Goal: Task Accomplishment & Management: Use online tool/utility

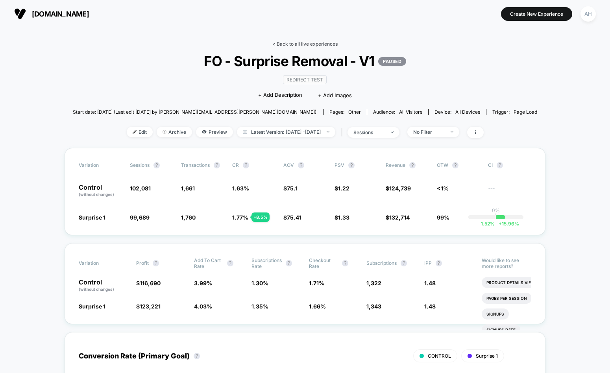
click at [294, 42] on link "< Back to all live experiences" at bounding box center [304, 44] width 65 height 6
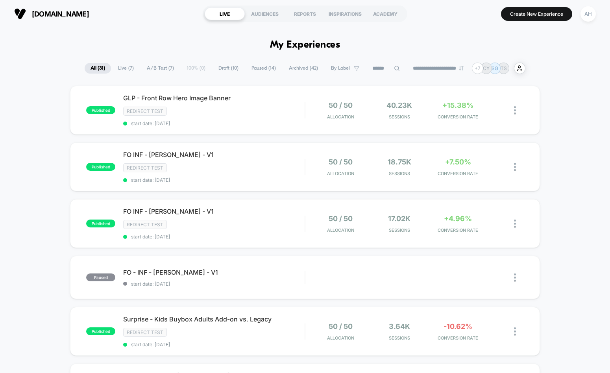
click at [433, 24] on div "[DOMAIN_NAME] LIVE AUDIENCES REPORTS INSPIRATIONS ACADEMY Create New Experience…" at bounding box center [305, 14] width 610 height 28
click at [212, 70] on span "Draft ( 10 )" at bounding box center [228, 68] width 32 height 11
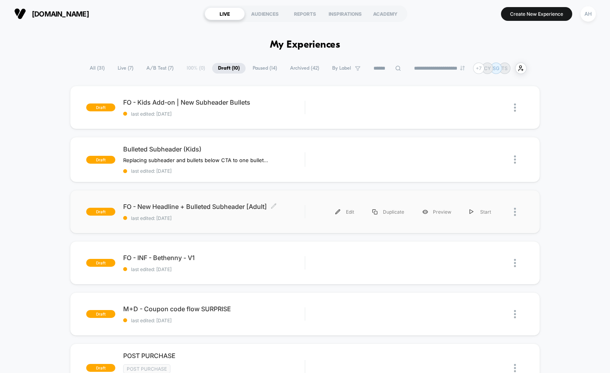
click at [236, 220] on span "last edited: [DATE]" at bounding box center [213, 218] width 181 height 6
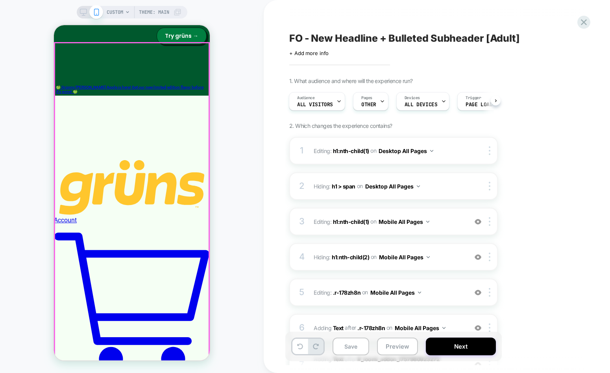
scroll to position [63, 0]
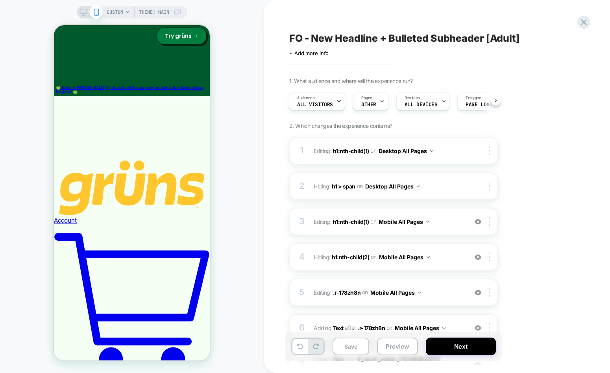
click at [231, 53] on div "CUSTOM Theme: MAIN" at bounding box center [132, 186] width 264 height 357
click at [242, 144] on div "CUSTOM Theme: MAIN" at bounding box center [132, 186] width 264 height 357
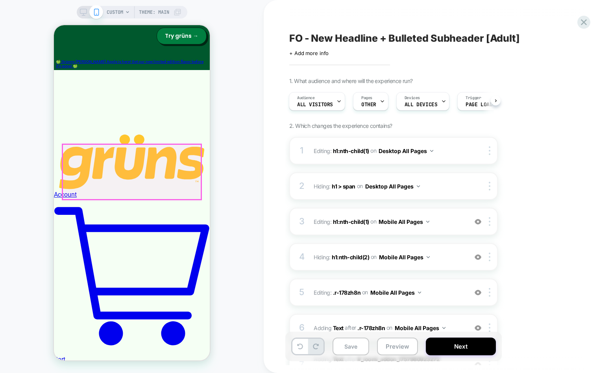
scroll to position [91, 0]
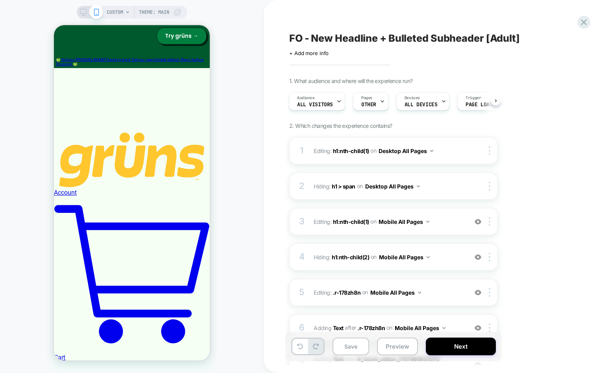
click at [82, 9] on icon at bounding box center [83, 12] width 7 height 7
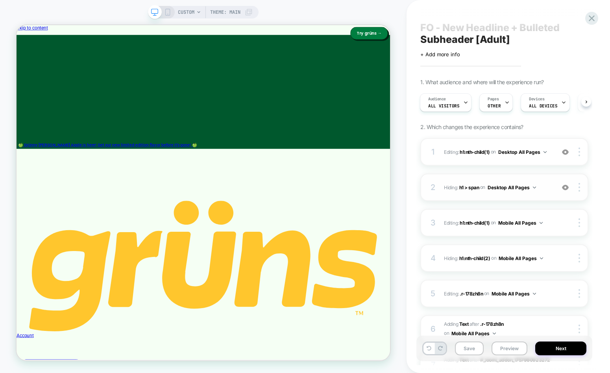
scroll to position [13, 0]
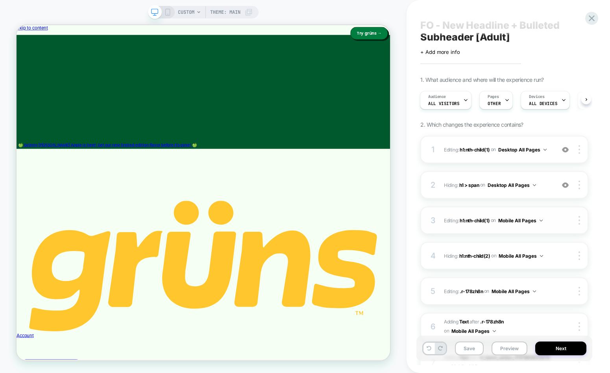
click at [496, 212] on div "3 Editing : h1:nth-child(1) h1:nth-child(1) on Mobile All Pages Delete" at bounding box center [504, 221] width 168 height 28
click at [496, 214] on div "3 Editing : h1:nth-child(1) h1:nth-child(1) on Mobile All Pages Delete" at bounding box center [504, 221] width 168 height 28
click at [543, 188] on span "Hiding : h1 > span h1 > span on Desktop All Pages" at bounding box center [497, 185] width 107 height 10
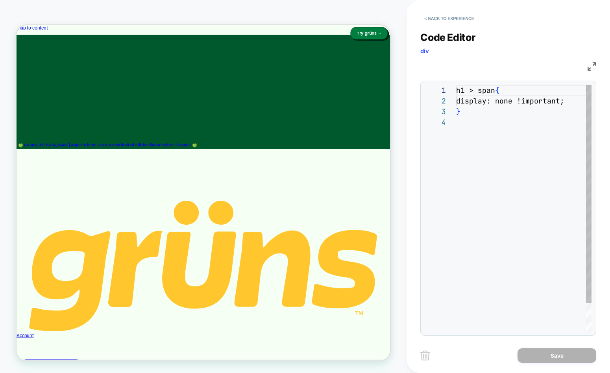
scroll to position [32, 0]
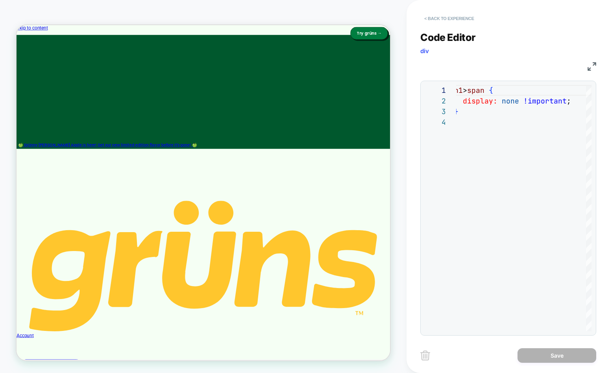
click at [462, 21] on button "< Back to experience" at bounding box center [448, 18] width 57 height 13
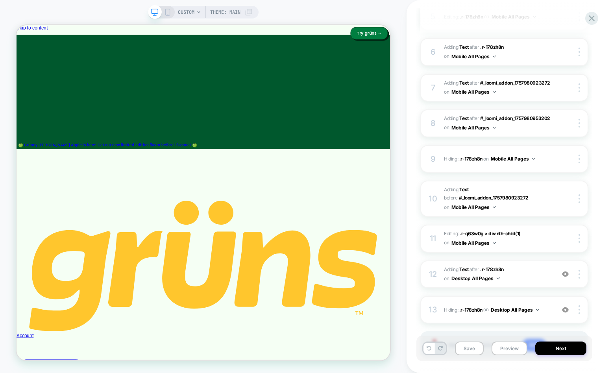
scroll to position [331, 0]
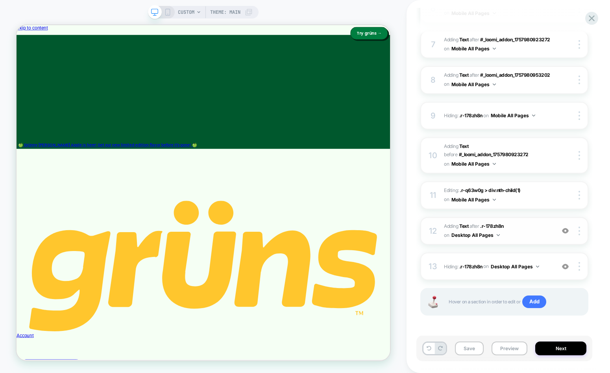
click at [515, 226] on span "#_loomi_addon_1757981183235 Adding Text AFTER .r-178zh8n .r-178zh8n on Desktop …" at bounding box center [497, 231] width 107 height 18
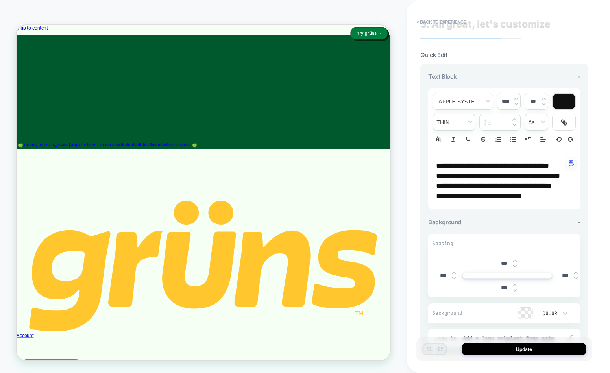
scroll to position [14, 0]
click at [439, 165] on span "**********" at bounding box center [492, 165] width 113 height 7
type input "****"
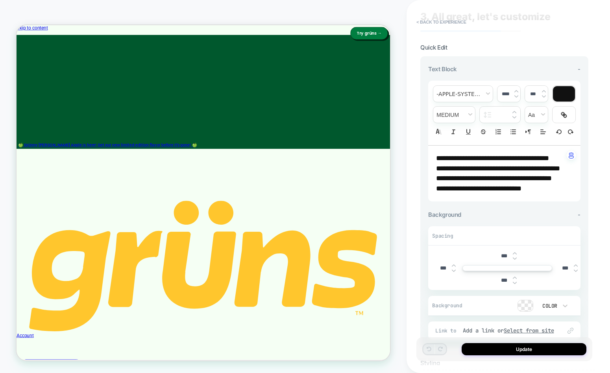
scroll to position [23, 0]
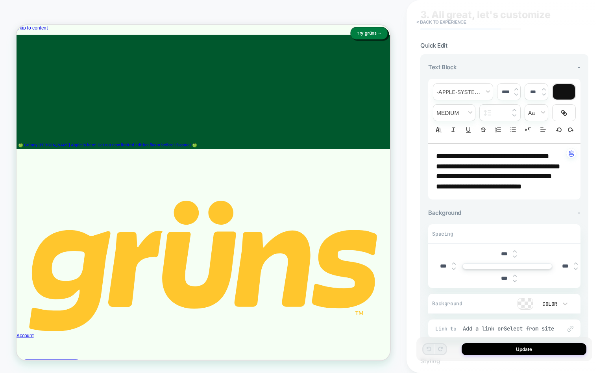
drag, startPoint x: 48, startPoint y: 277, endPoint x: 40, endPoint y: 277, distance: 7.5
drag, startPoint x: 442, startPoint y: 156, endPoint x: 436, endPoint y: 156, distance: 6.7
click at [436, 156] on div "**********" at bounding box center [504, 172] width 152 height 56
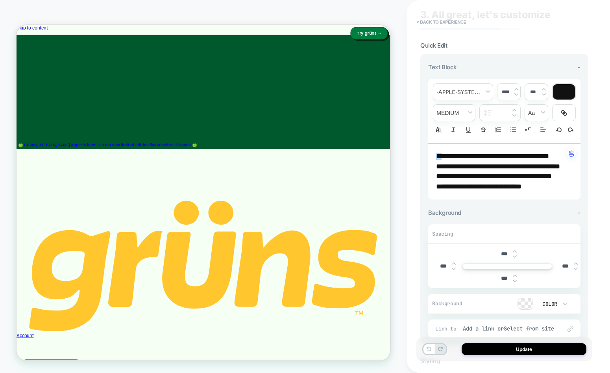
click at [490, 54] on div "**********" at bounding box center [504, 199] width 168 height 291
click at [439, 18] on button "< Back to experience" at bounding box center [440, 22] width 57 height 13
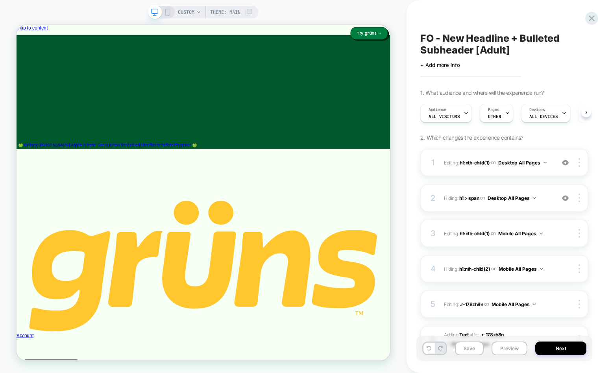
scroll to position [0, 0]
click at [595, 19] on icon at bounding box center [591, 18] width 11 height 11
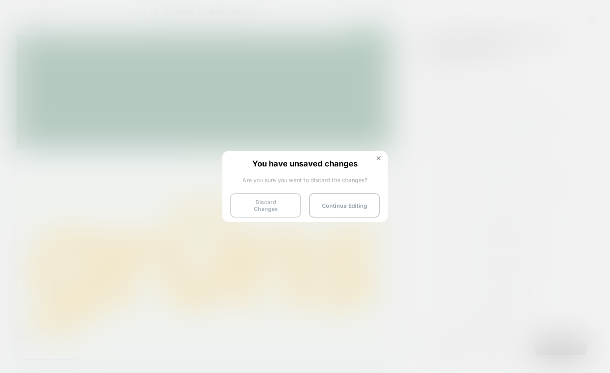
click at [275, 201] on button "Discard Changes" at bounding box center [265, 205] width 71 height 24
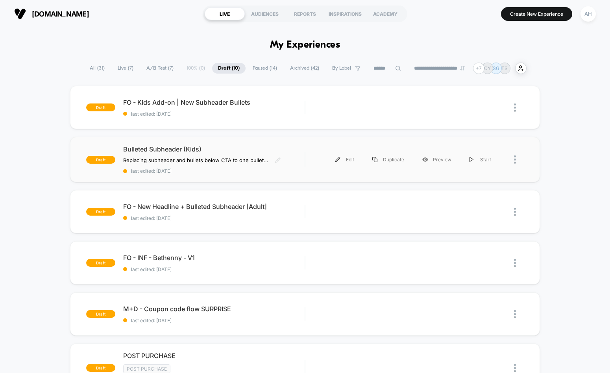
click at [255, 148] on span "Bulleted Subheader (Kids)" at bounding box center [213, 149] width 181 height 8
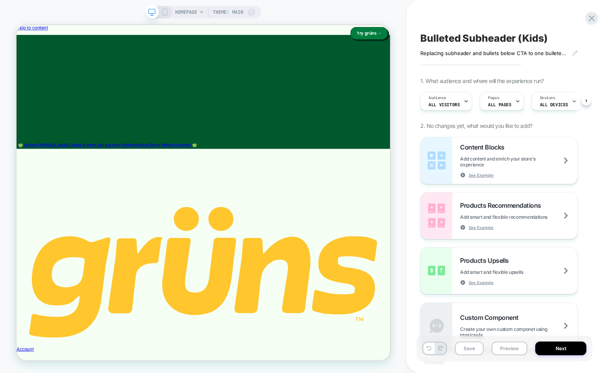
scroll to position [0, 0]
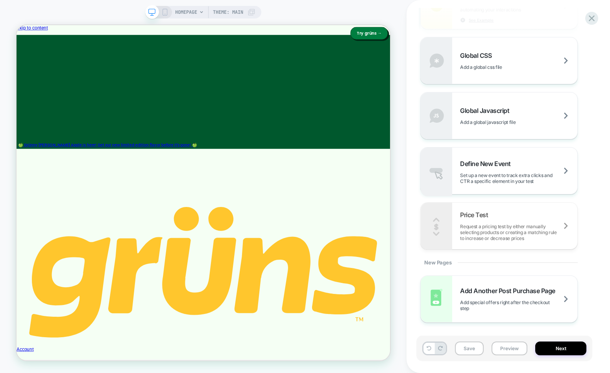
scroll to position [0, 0]
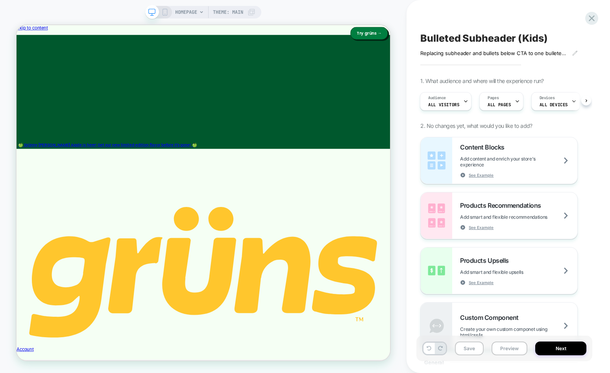
click at [164, 7] on div "HOMEPAGE Theme: MAIN" at bounding box center [203, 12] width 116 height 13
click at [164, 9] on icon at bounding box center [164, 12] width 7 height 7
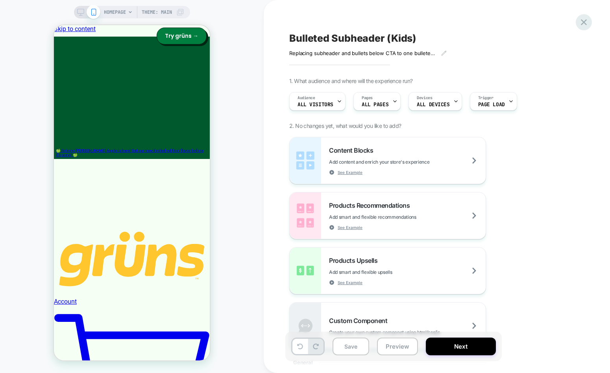
click at [587, 21] on icon at bounding box center [583, 22] width 11 height 11
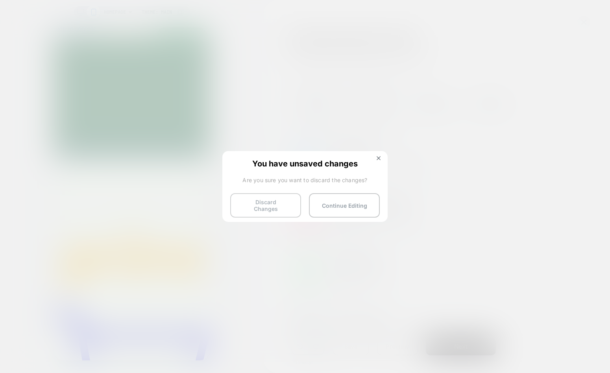
click at [281, 205] on button "Discard Changes" at bounding box center [265, 205] width 71 height 24
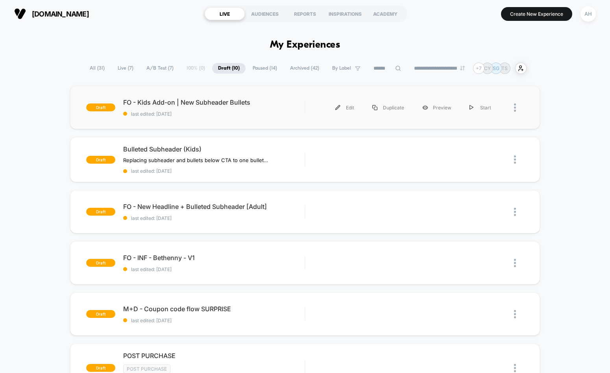
click at [236, 117] on div "draft FO - Kids Add-on | New Subheader Bullets last edited: [DATE] Edit Duplica…" at bounding box center [305, 107] width 470 height 43
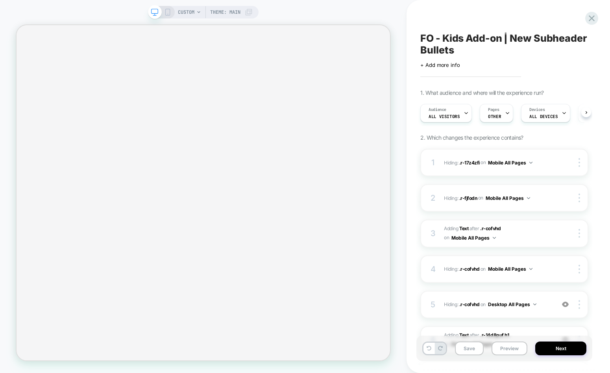
scroll to position [0, 0]
